Goal: Check status: Check status

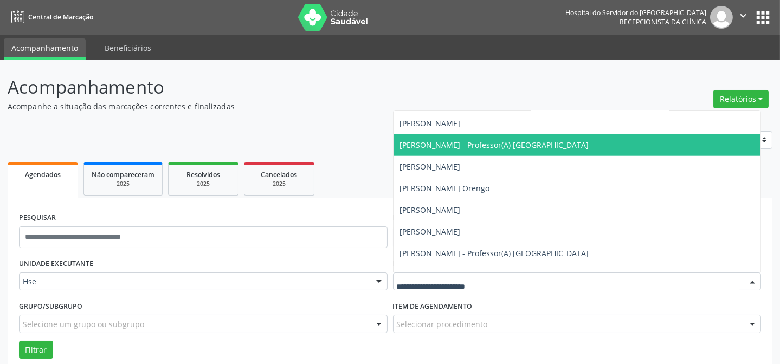
scroll to position [2562, 0]
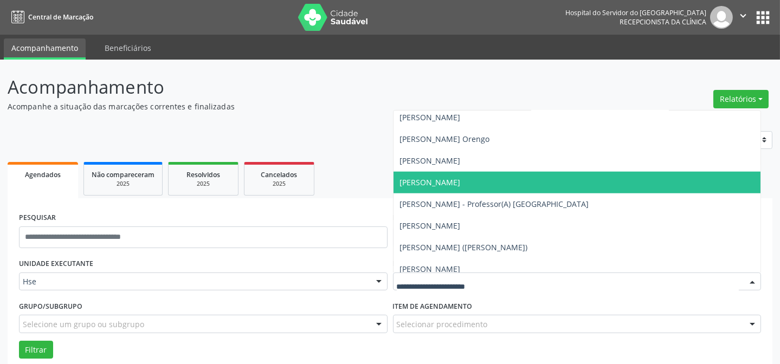
click at [502, 186] on span "[PERSON_NAME]" at bounding box center [576, 183] width 367 height 22
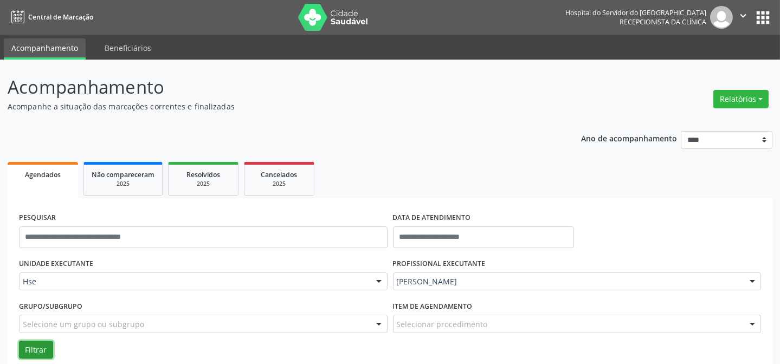
click at [34, 351] on button "Filtrar" at bounding box center [36, 350] width 34 height 18
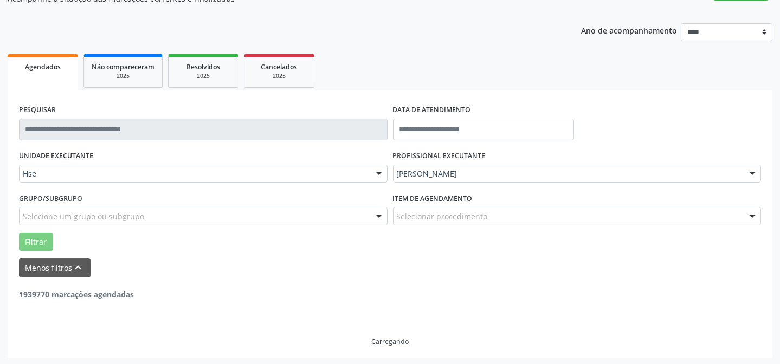
scroll to position [108, 0]
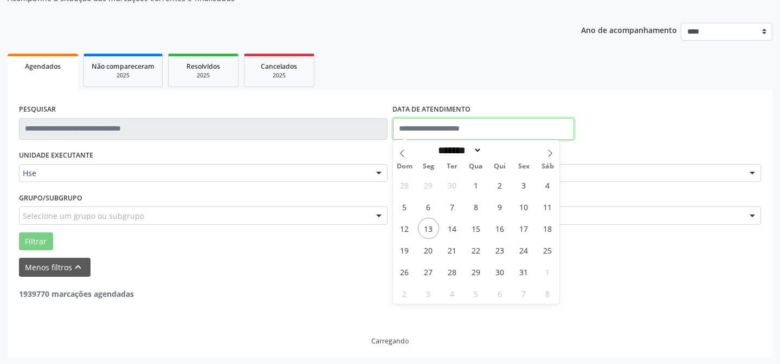
click at [445, 125] on input "text" at bounding box center [484, 129] width 182 height 22
click at [428, 230] on span "13" at bounding box center [428, 228] width 21 height 21
type input "**********"
click at [361, 277] on div "1939770 marcações agendadas" at bounding box center [390, 288] width 742 height 23
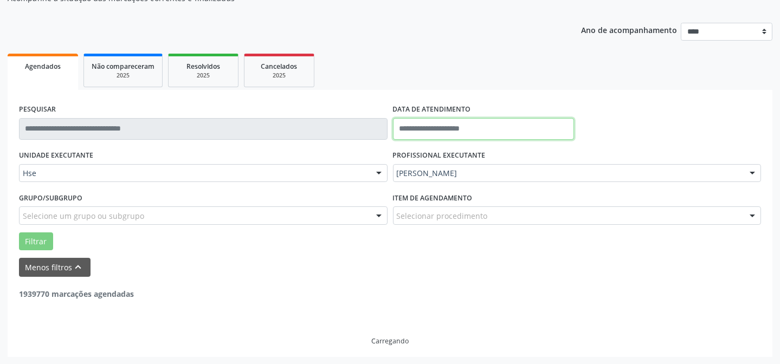
click at [424, 122] on input "text" at bounding box center [484, 129] width 182 height 22
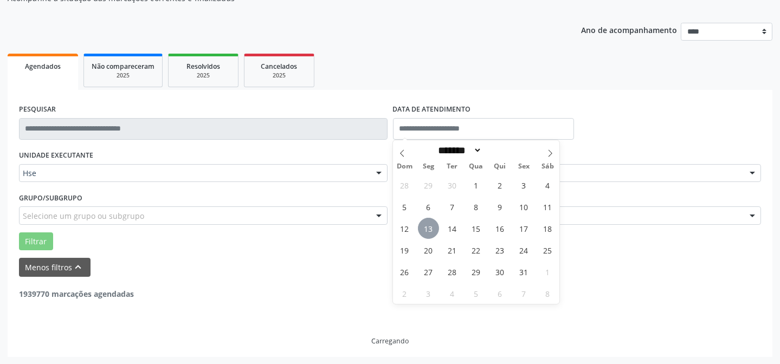
click at [427, 227] on span "13" at bounding box center [428, 228] width 21 height 21
type input "**********"
click at [427, 227] on span "13" at bounding box center [428, 228] width 21 height 21
